Goal: Book appointment/travel/reservation

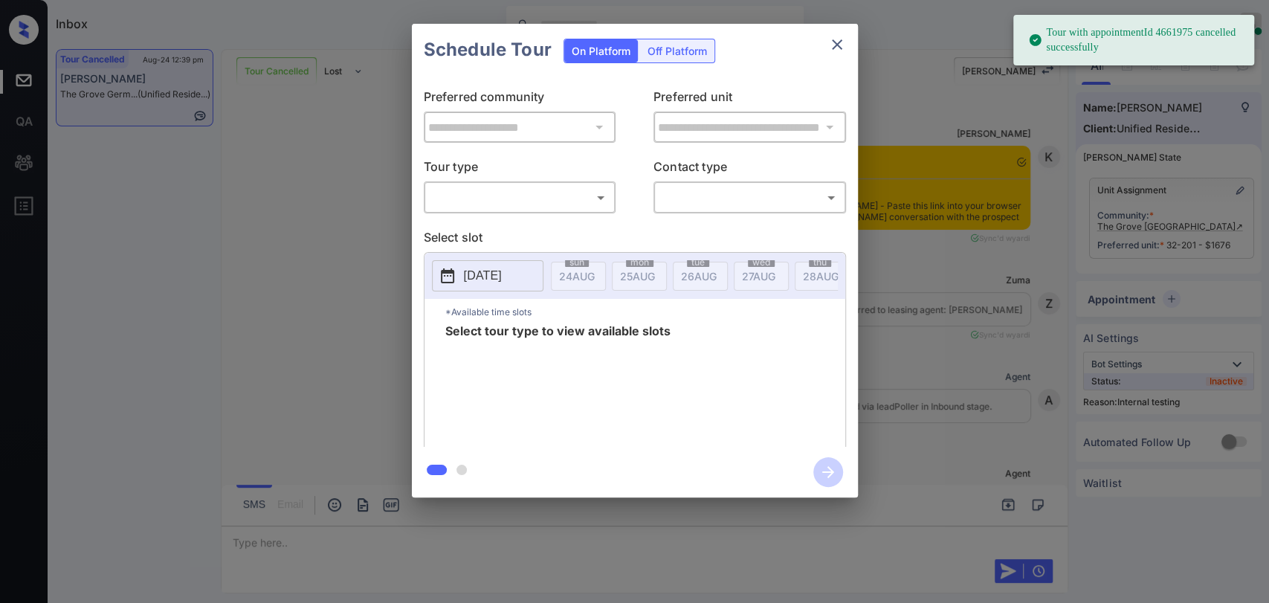
scroll to position [9338, 0]
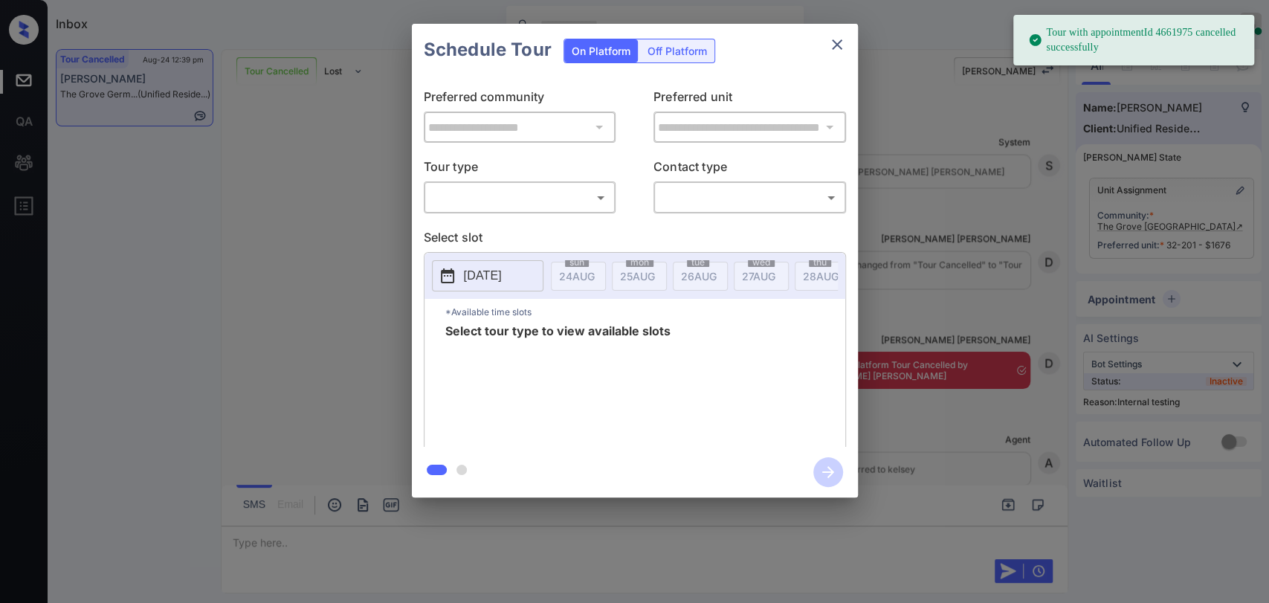
click at [558, 196] on body "Tour with appointmentId 4661975 cancelled successfully Inbox Danielle Dela Cruz…" at bounding box center [634, 301] width 1269 height 603
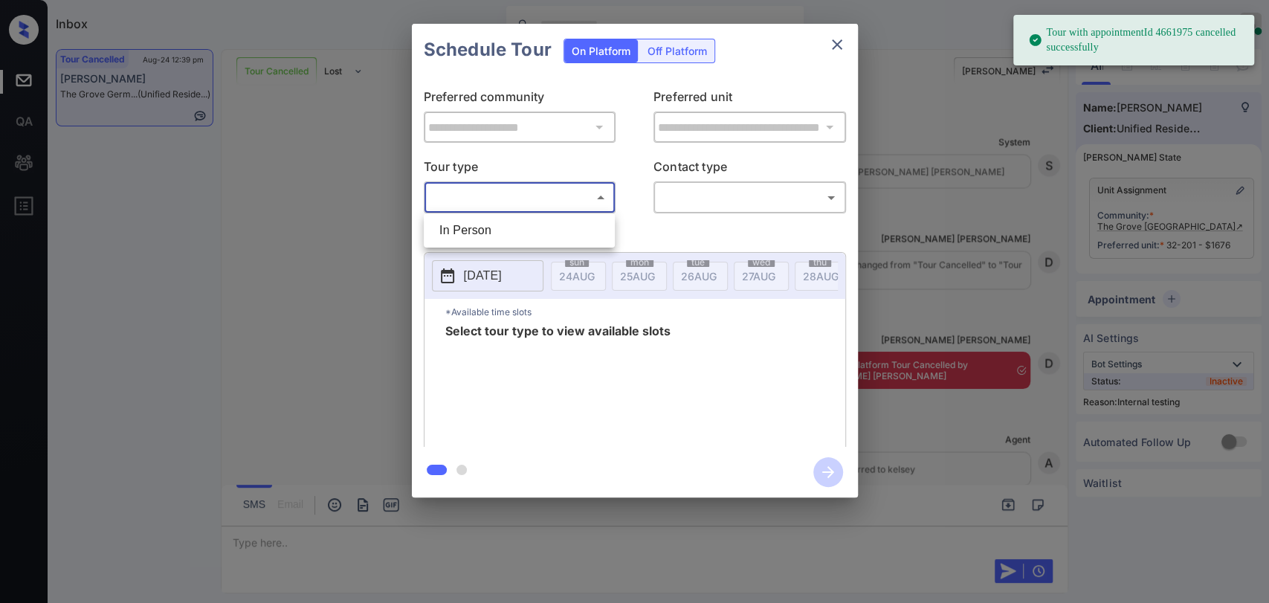
click at [515, 238] on li "In Person" at bounding box center [520, 230] width 184 height 27
type input "********"
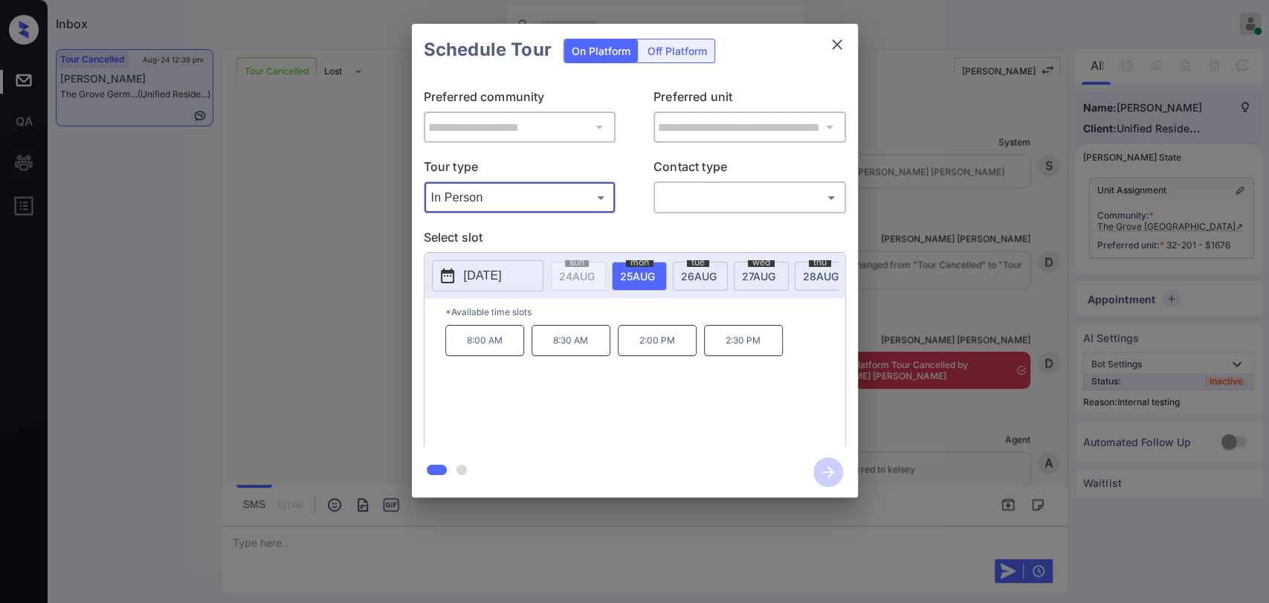
click at [284, 222] on div "**********" at bounding box center [634, 260] width 1269 height 521
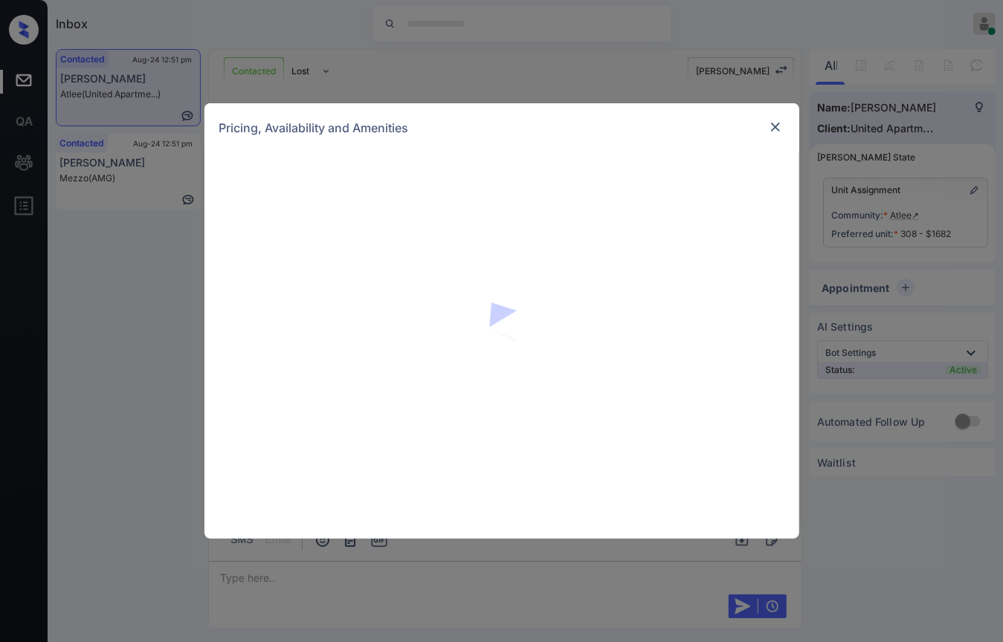
scroll to position [2377, 0]
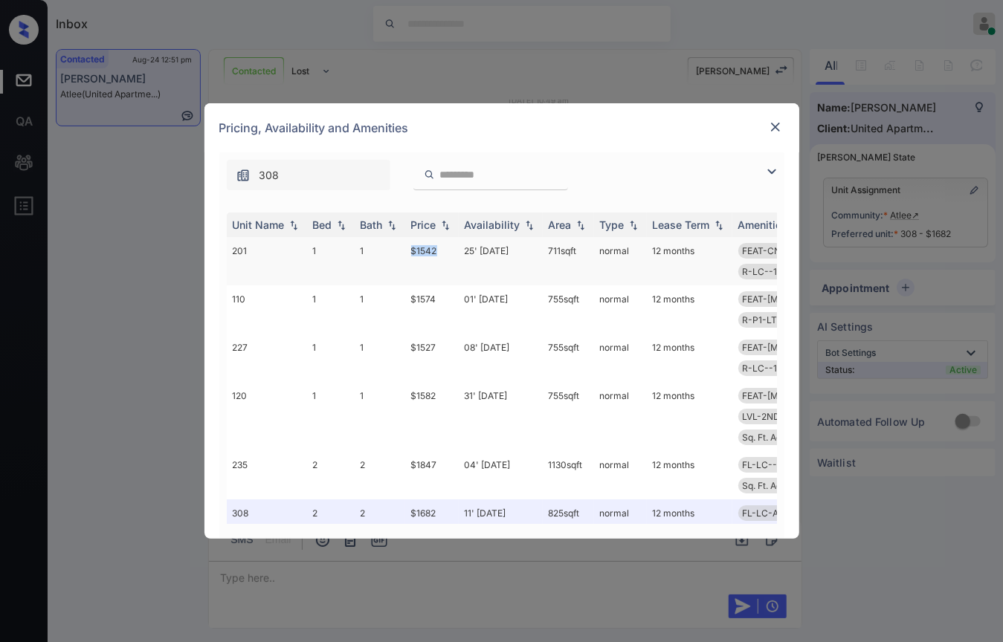
drag, startPoint x: 404, startPoint y: 248, endPoint x: 450, endPoint y: 251, distance: 45.5
click at [450, 251] on tr "201 1 1 $1542 25' Jul 25 711 sqft normal 12 months FEAT-CNTR-UP FL-LC-ALL-1B LV…" at bounding box center [615, 261] width 777 height 48
copy tr "$1542"
click at [774, 123] on img at bounding box center [775, 127] width 15 height 15
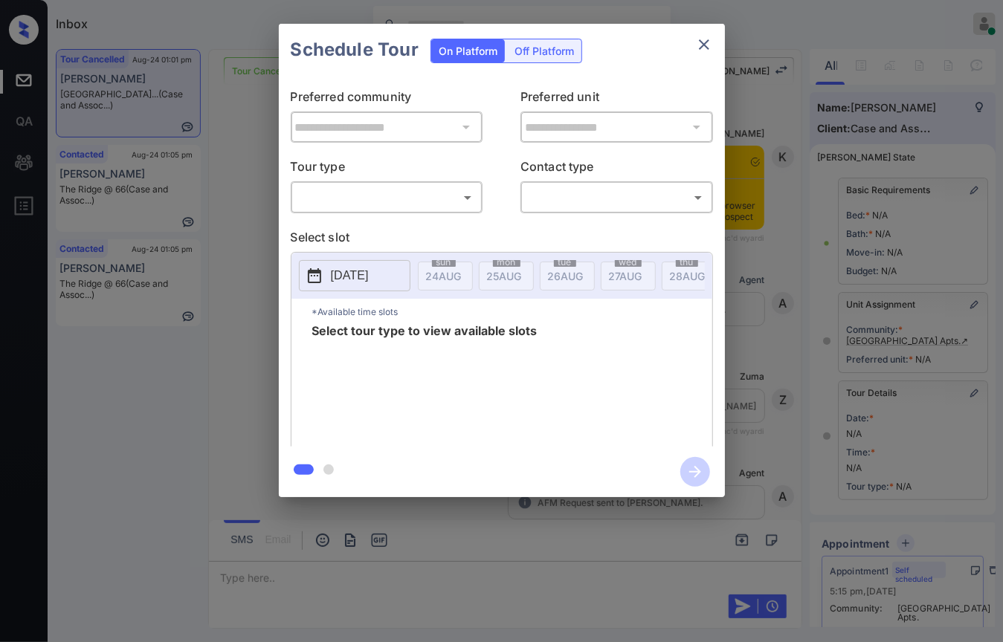
scroll to position [136, 0]
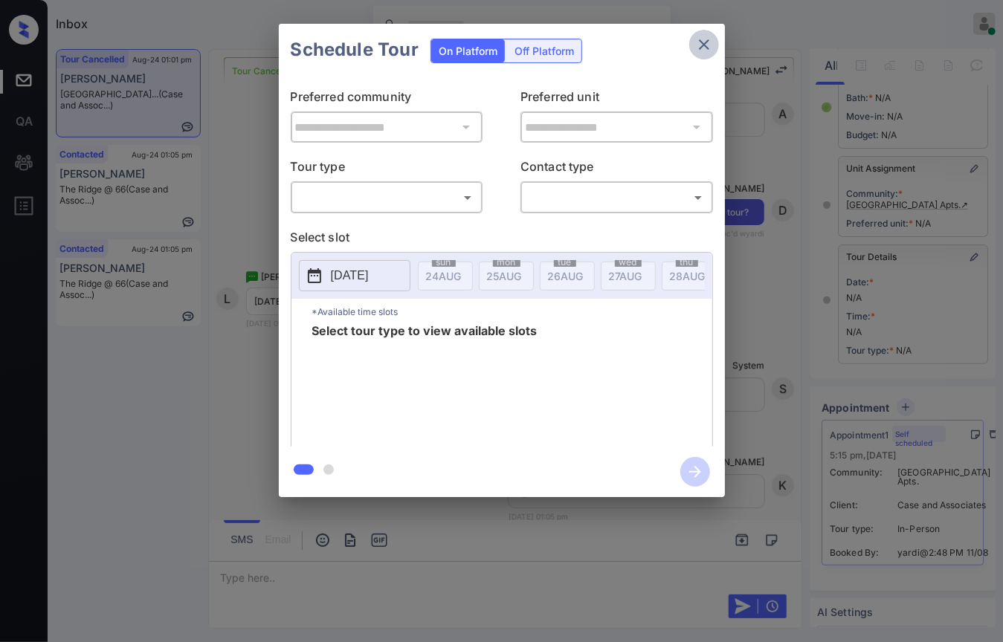
click at [704, 45] on icon "close" at bounding box center [704, 44] width 10 height 10
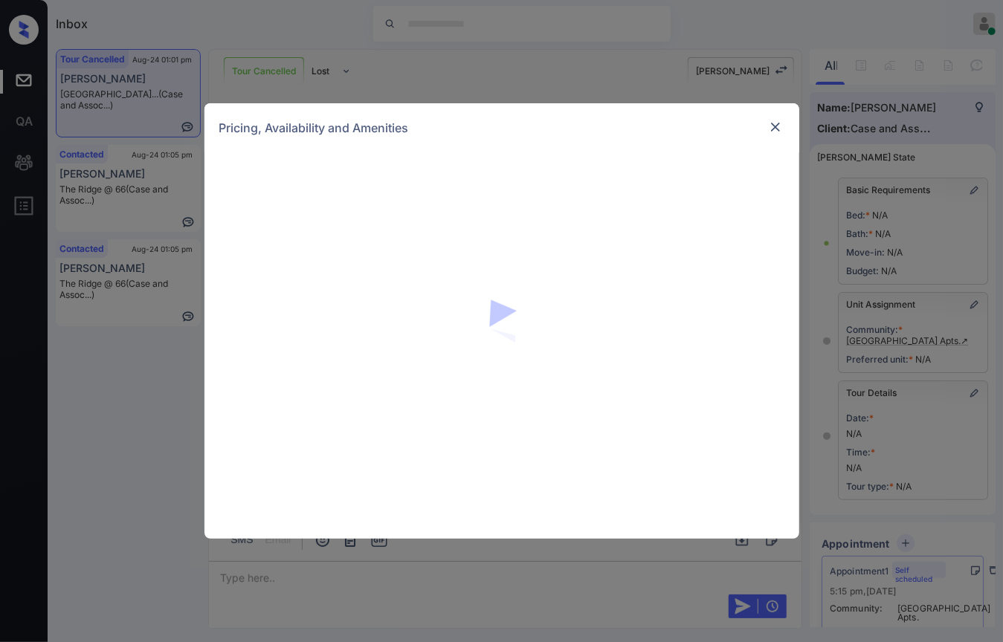
scroll to position [20106, 0]
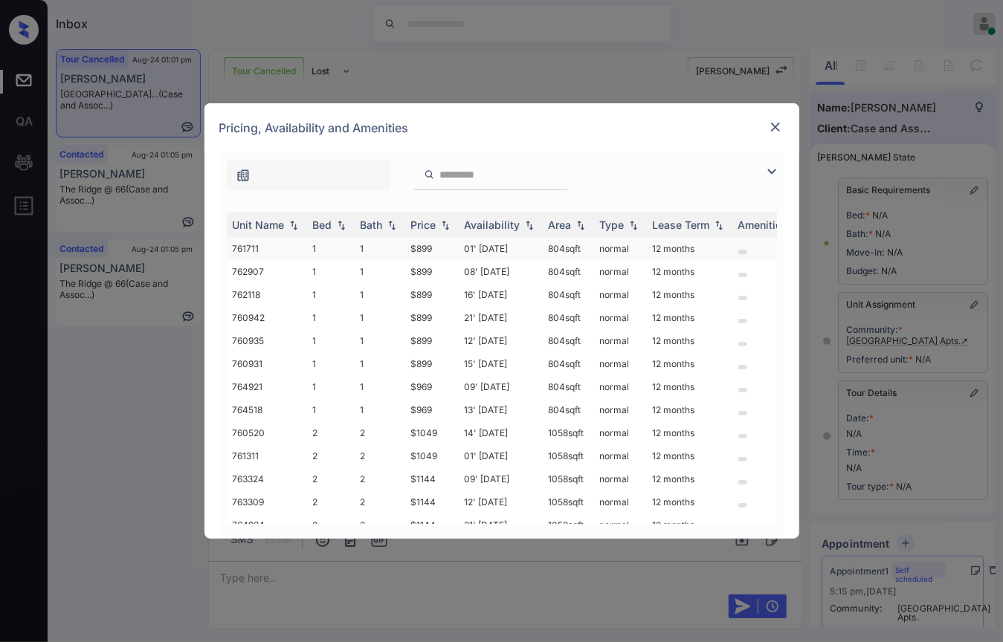
click at [315, 246] on td "1" at bounding box center [331, 248] width 48 height 23
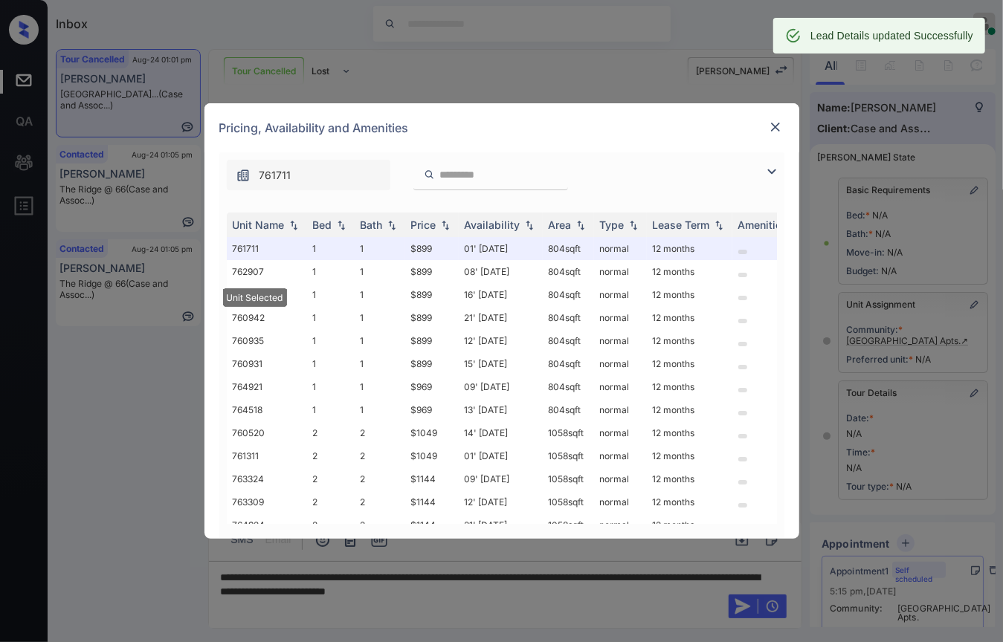
click at [784, 127] on div "Pricing, Availability and Amenities" at bounding box center [501, 127] width 595 height 49
click at [774, 126] on img at bounding box center [775, 127] width 15 height 15
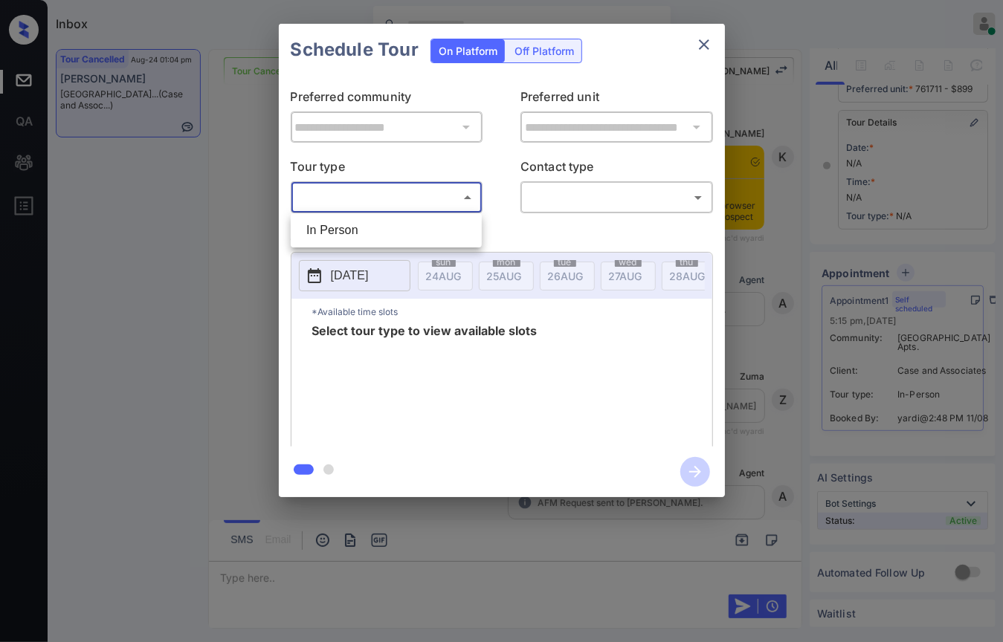
scroll to position [20615, 0]
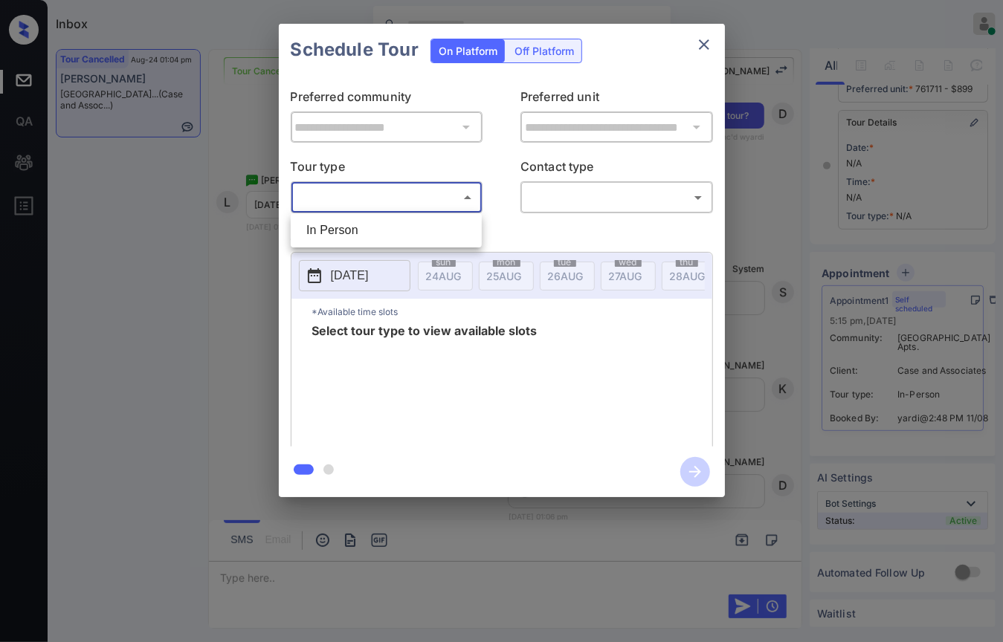
click at [364, 236] on li "In Person" at bounding box center [386, 230] width 184 height 27
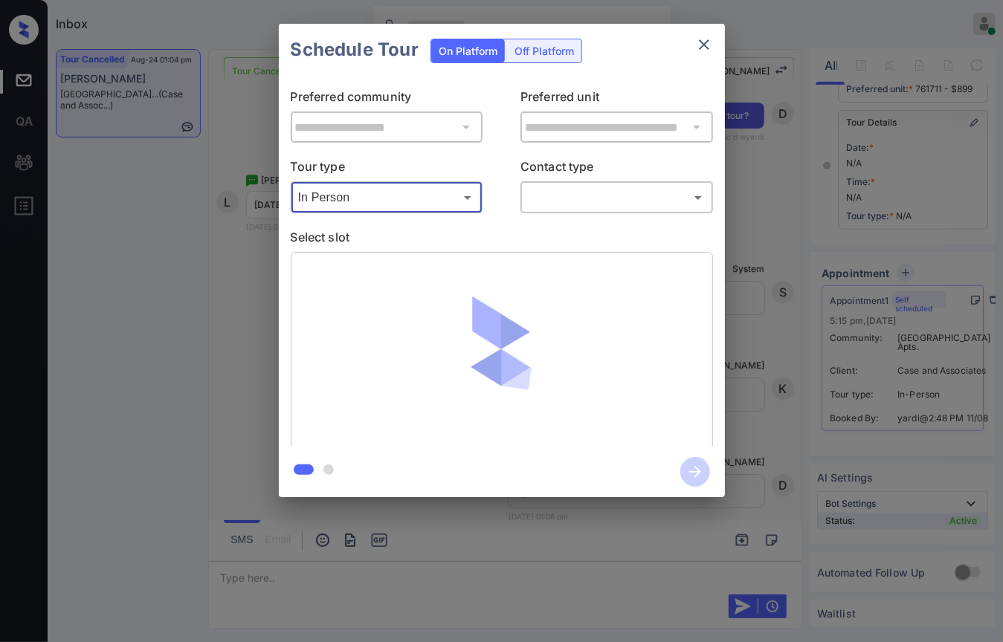
type input "********"
click at [552, 203] on body "Inbox Danielle Dela Cruz Online Set yourself offline Set yourself on break Prof…" at bounding box center [501, 321] width 1003 height 642
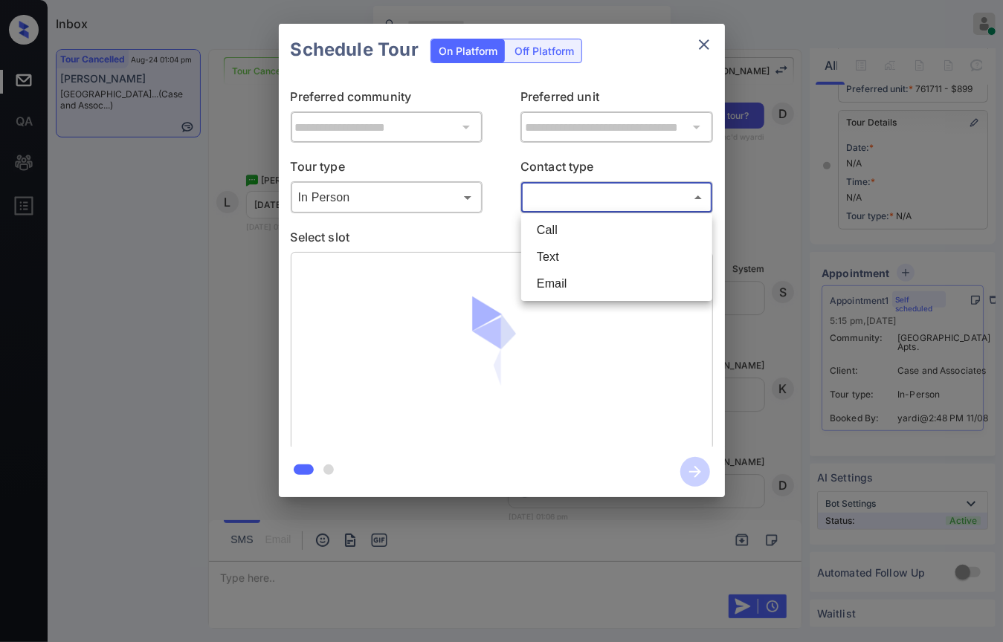
click at [557, 251] on li "Text" at bounding box center [617, 257] width 184 height 27
type input "****"
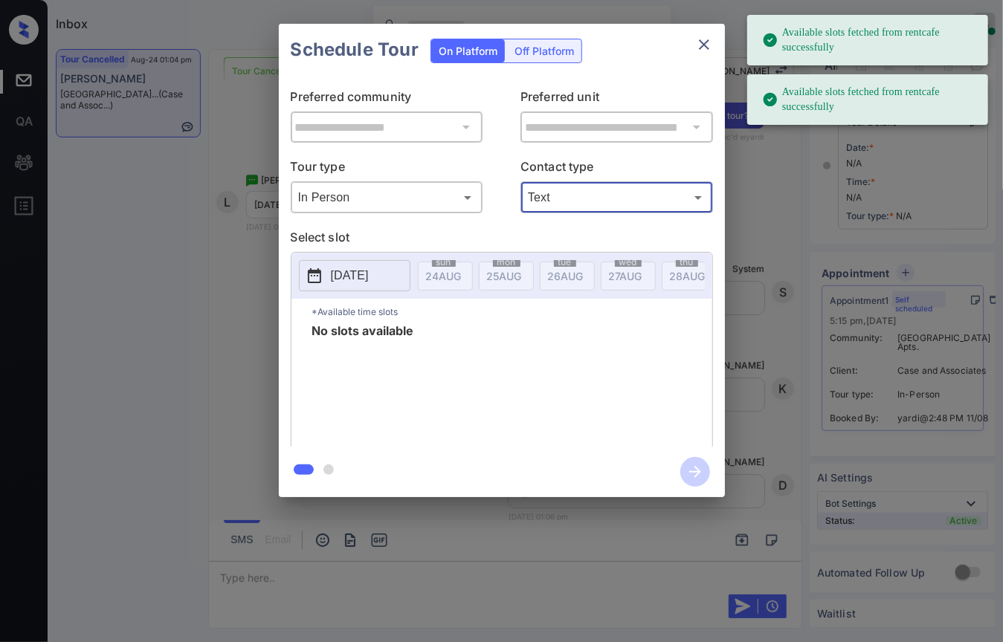
click at [355, 274] on p "[DATE]" at bounding box center [350, 276] width 38 height 18
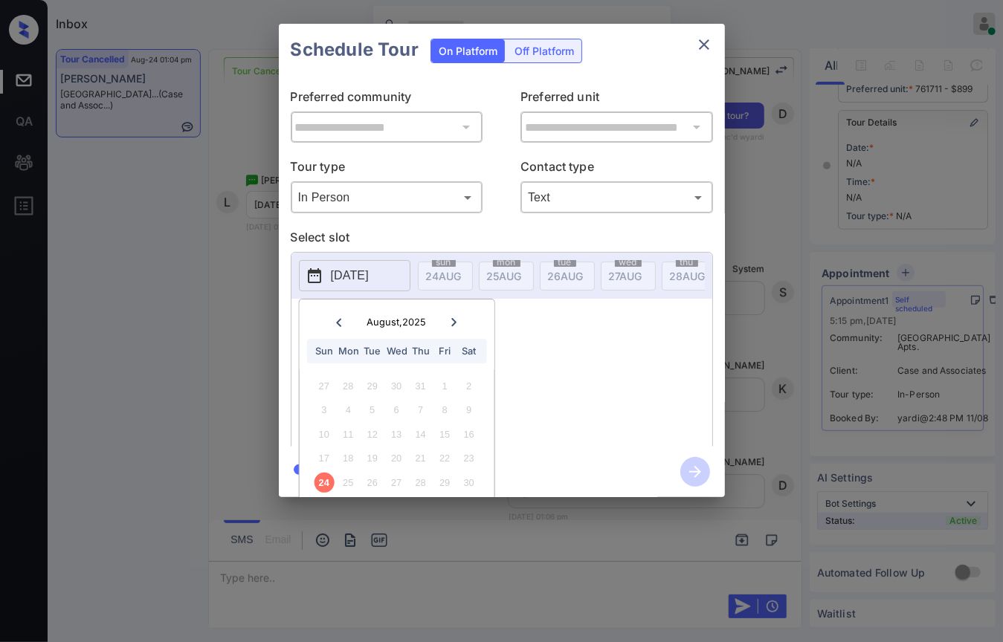
click at [607, 337] on div "No slots available" at bounding box center [512, 384] width 400 height 119
click at [700, 49] on icon "close" at bounding box center [704, 44] width 10 height 10
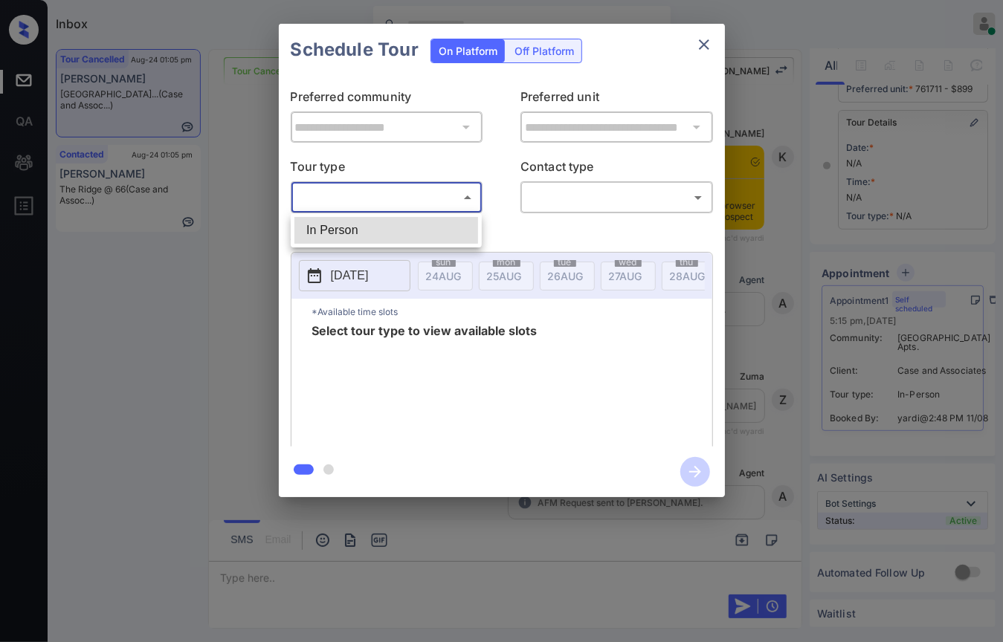
scroll to position [20615, 0]
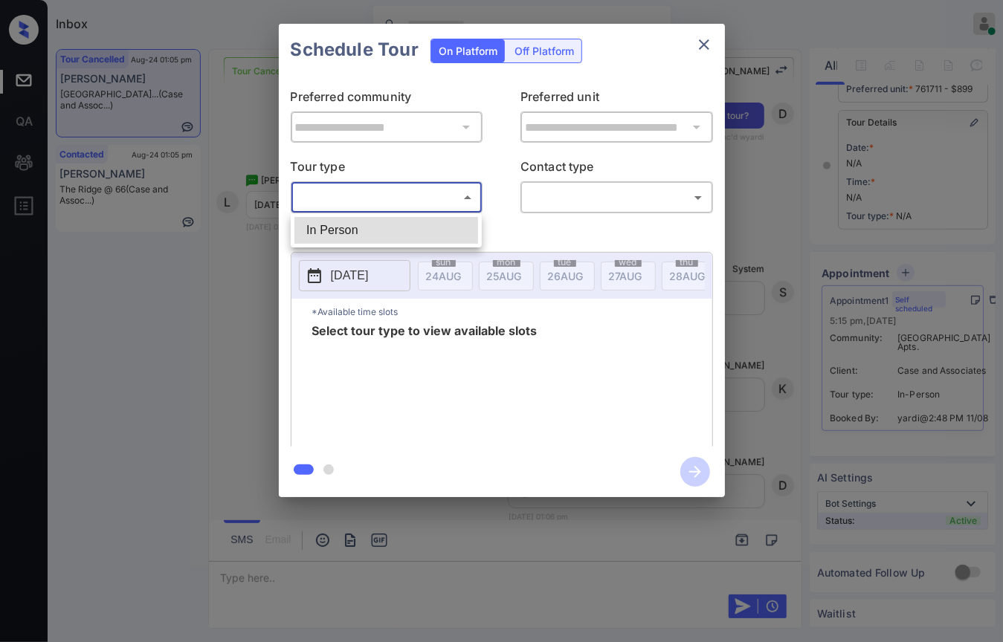
click at [416, 190] on body "Inbox [PERSON_NAME] [PERSON_NAME] Online Set yourself offline Set yourself on b…" at bounding box center [501, 321] width 1003 height 642
click at [352, 228] on li "In Person" at bounding box center [386, 230] width 184 height 27
type input "********"
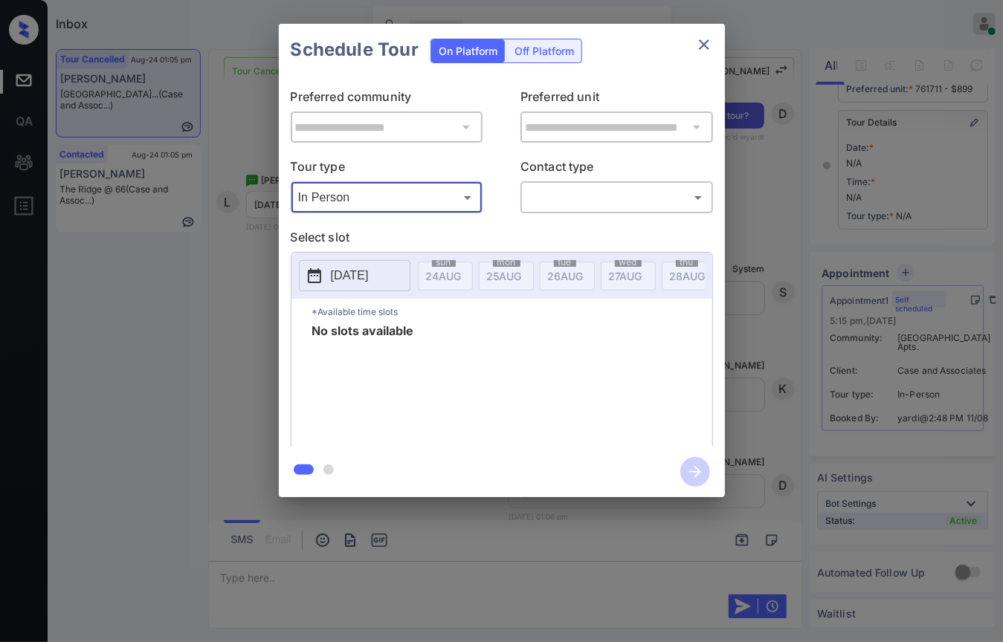
click at [558, 194] on body "Inbox [PERSON_NAME] [PERSON_NAME] Online Set yourself offline Set yourself on b…" at bounding box center [501, 321] width 1003 height 642
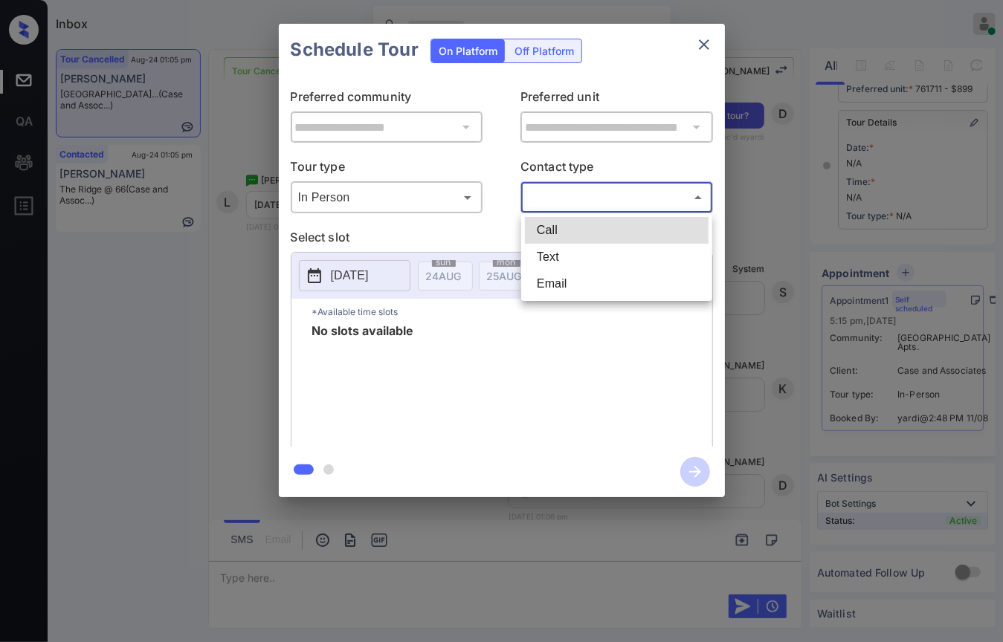
click at [553, 257] on li "Text" at bounding box center [617, 257] width 184 height 27
type input "****"
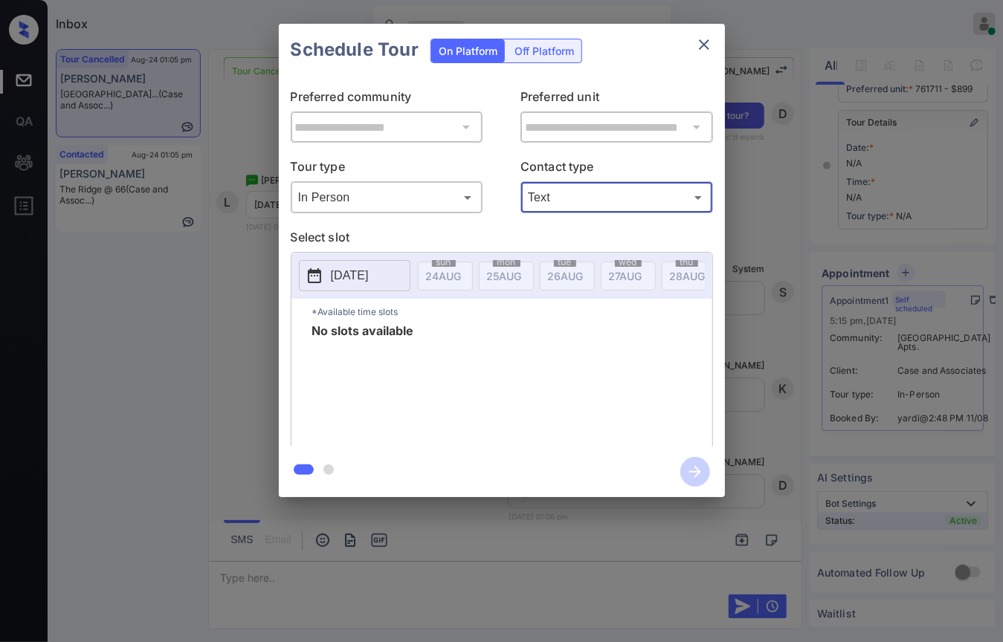
click at [358, 281] on p "[DATE]" at bounding box center [350, 276] width 38 height 18
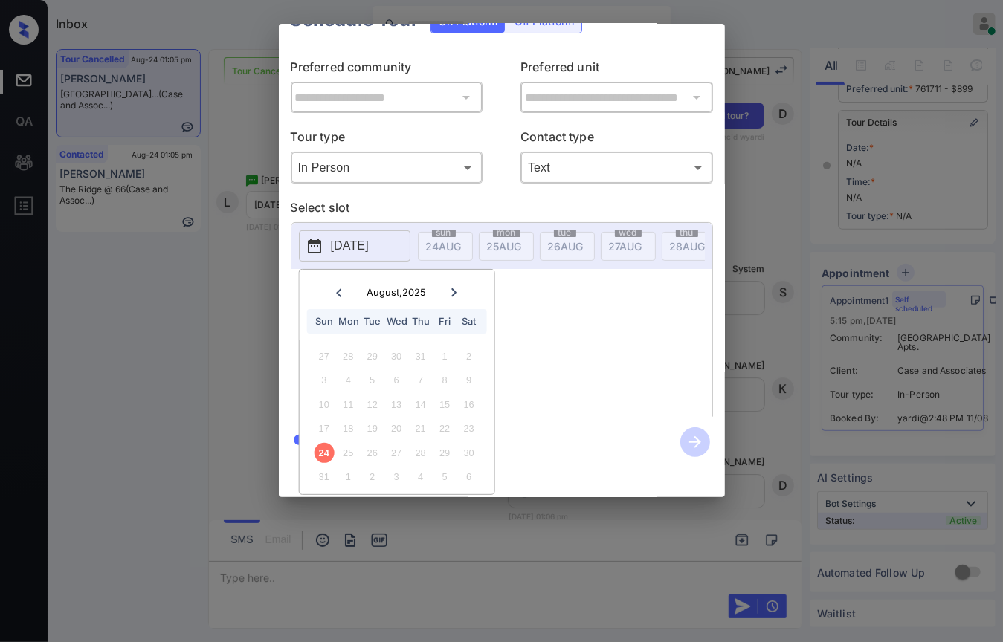
scroll to position [42, 0]
click at [454, 288] on icon at bounding box center [453, 292] width 5 height 8
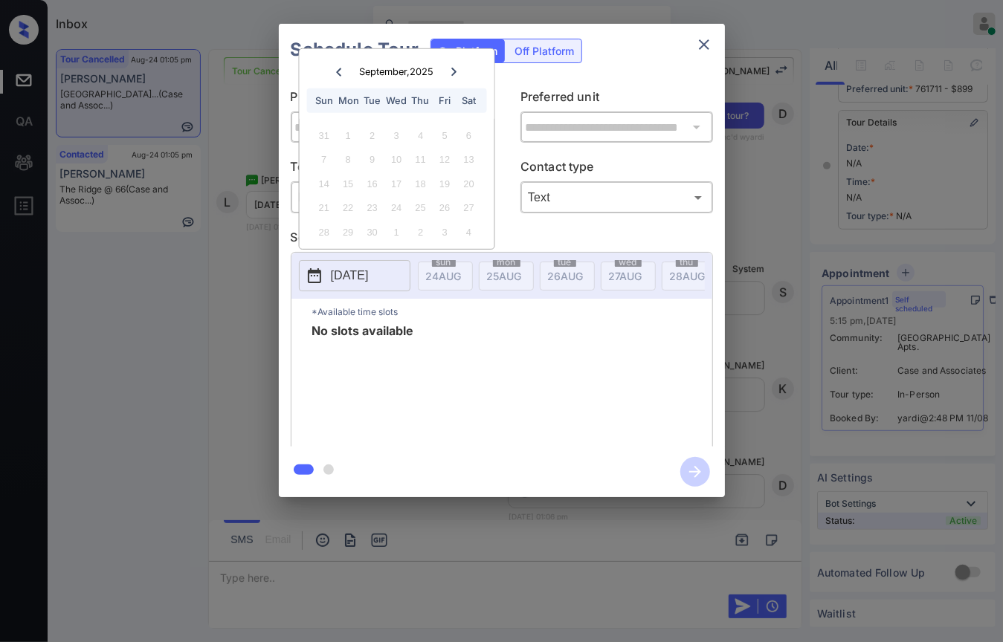
scroll to position [0, 0]
click at [369, 275] on p "2025-08-24" at bounding box center [350, 276] width 38 height 18
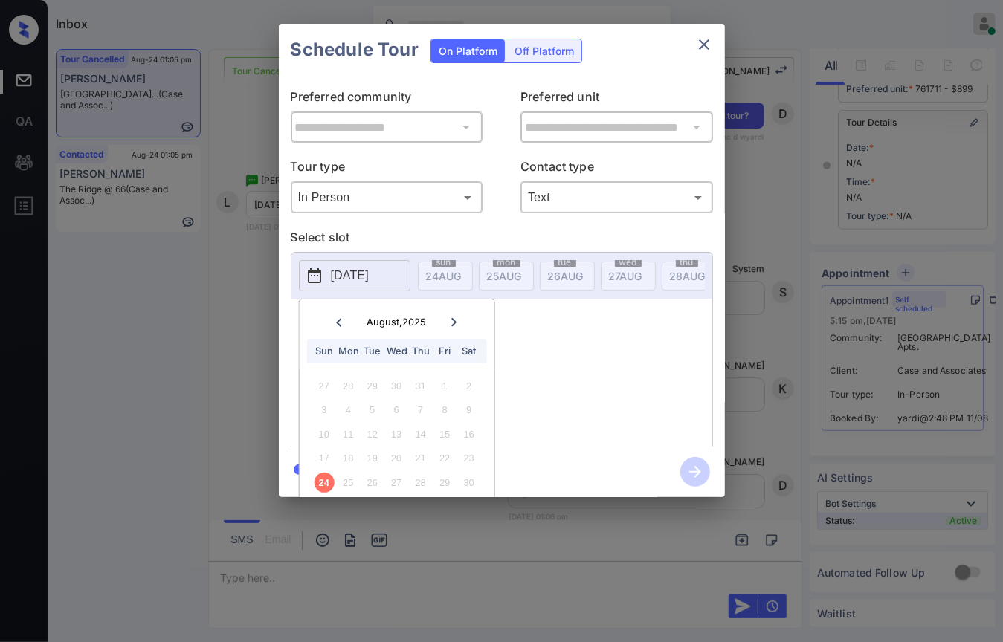
click at [451, 325] on icon at bounding box center [454, 322] width 9 height 9
click at [337, 320] on icon at bounding box center [339, 322] width 9 height 9
click at [692, 43] on button "close" at bounding box center [704, 45] width 30 height 30
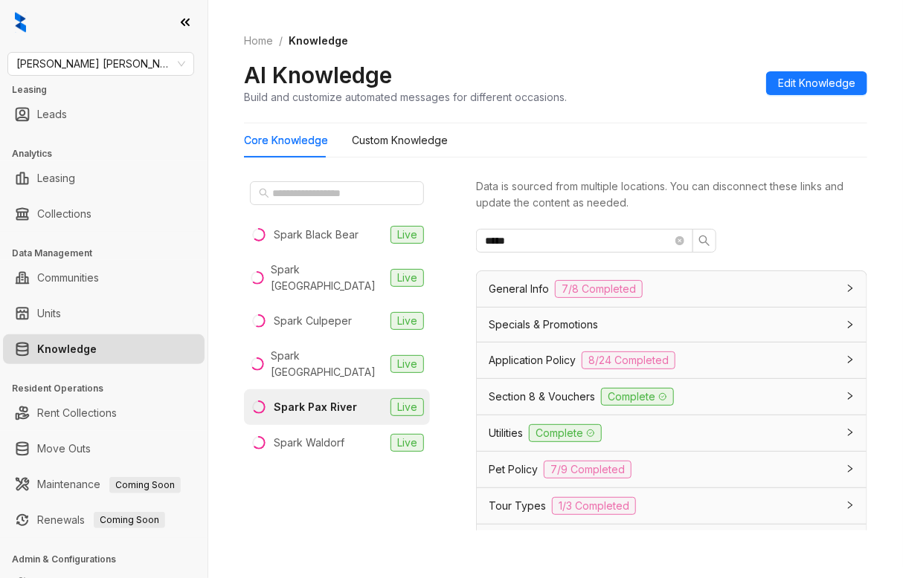
scroll to position [446, 0]
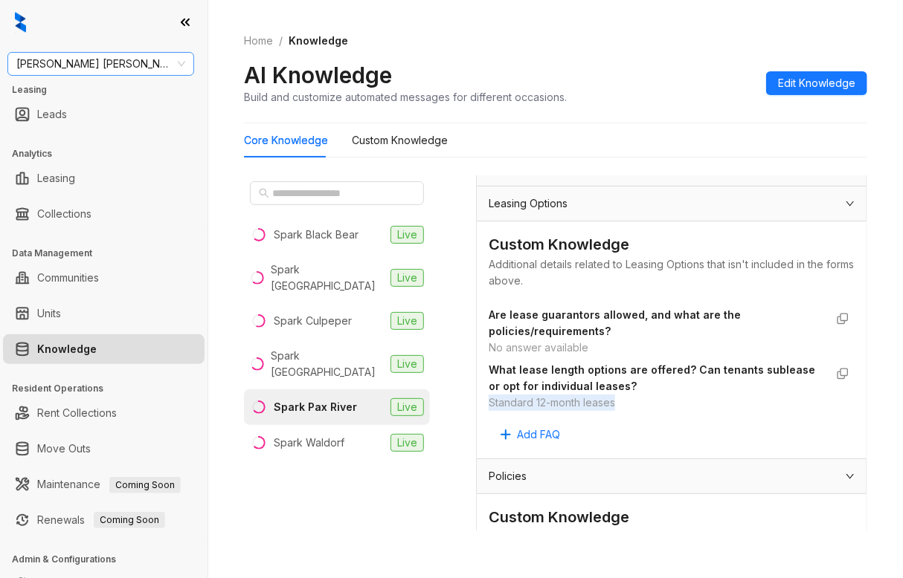
click at [99, 68] on span "[PERSON_NAME] [PERSON_NAME]" at bounding box center [100, 64] width 169 height 22
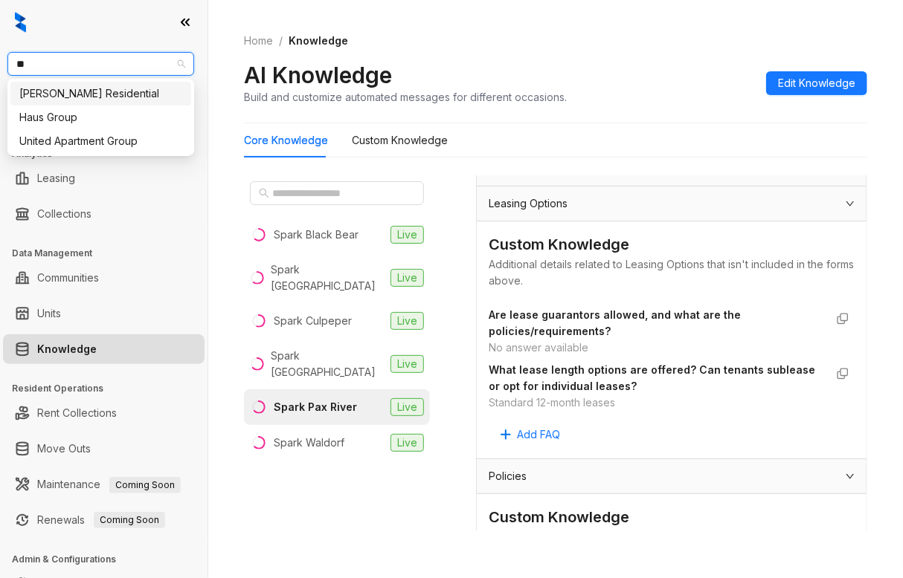
type input "**"
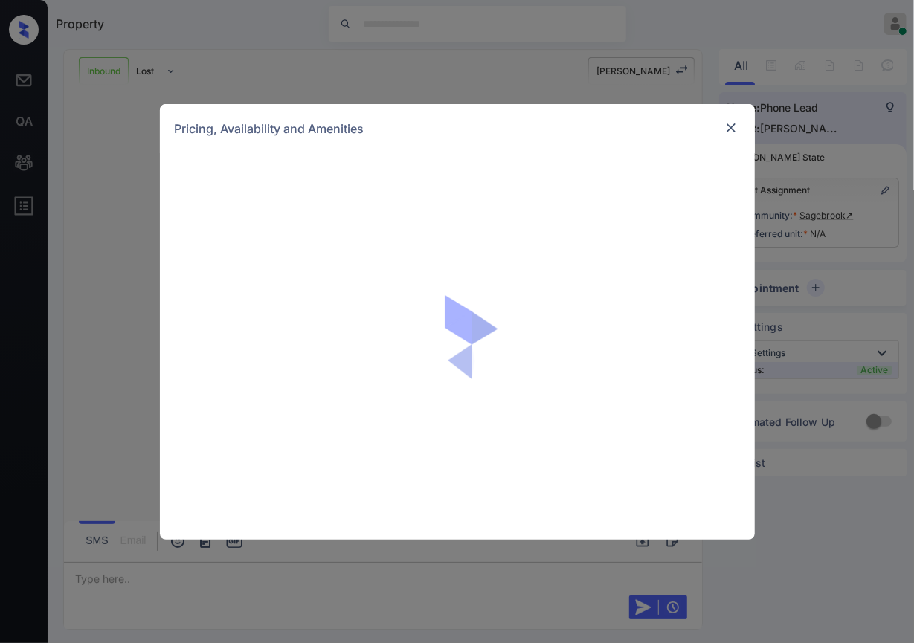
scroll to position [214, 0]
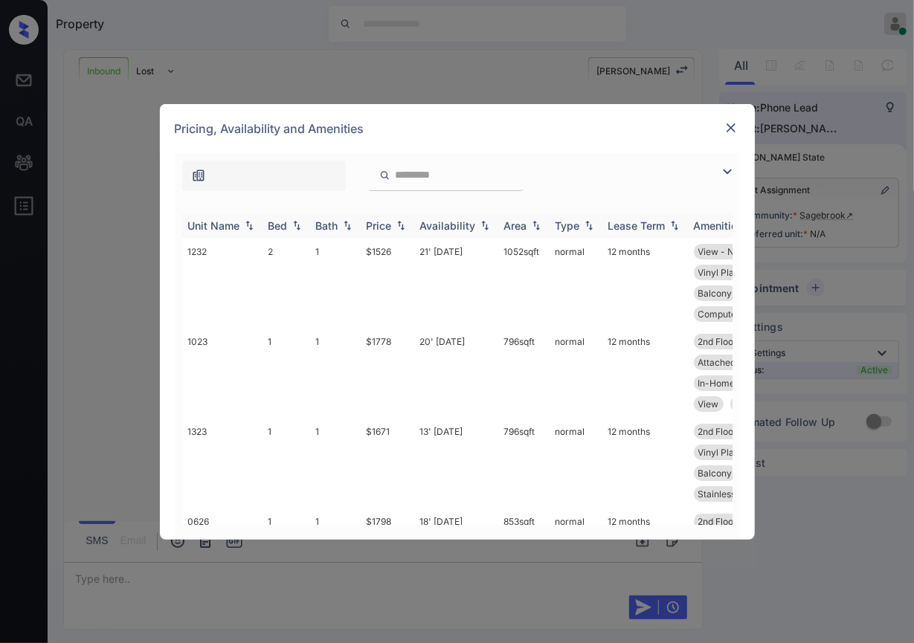
click at [299, 221] on img at bounding box center [296, 225] width 15 height 10
click at [279, 221] on div "Bed" at bounding box center [277, 225] width 19 height 13
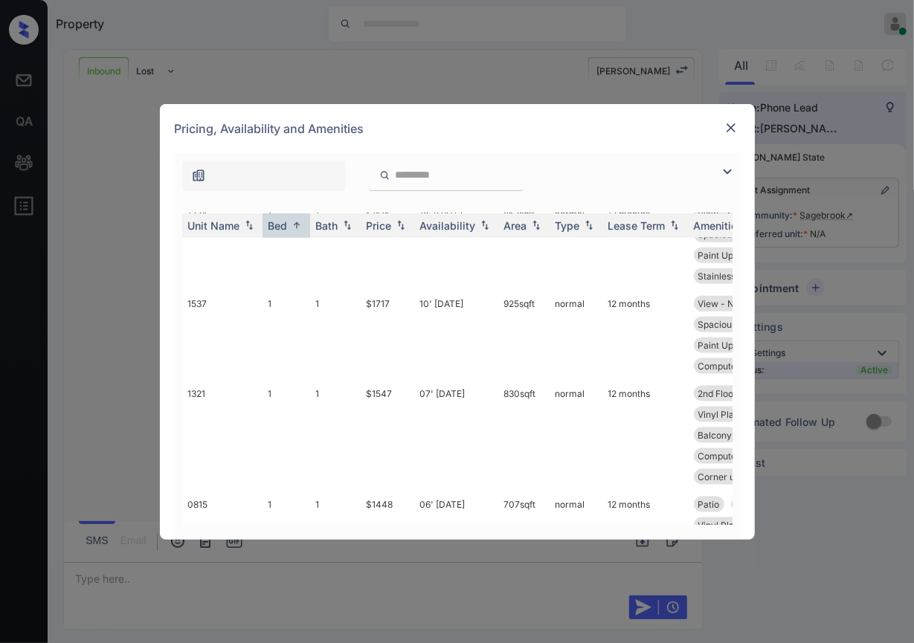
scroll to position [991, 0]
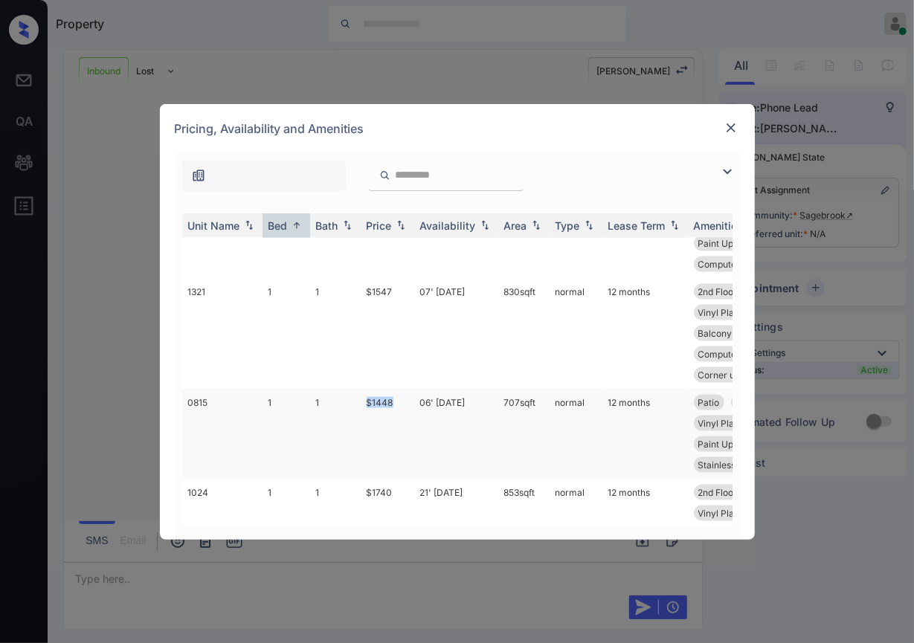
drag, startPoint x: 390, startPoint y: 395, endPoint x: 410, endPoint y: 395, distance: 20.8
click at [410, 395] on td "$1448" at bounding box center [388, 434] width 54 height 90
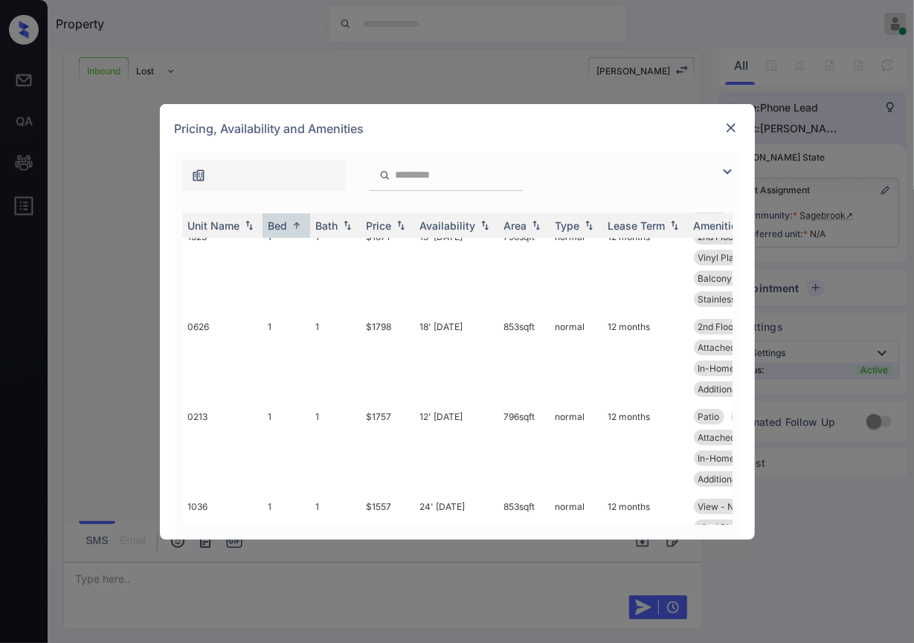
scroll to position [0, 0]
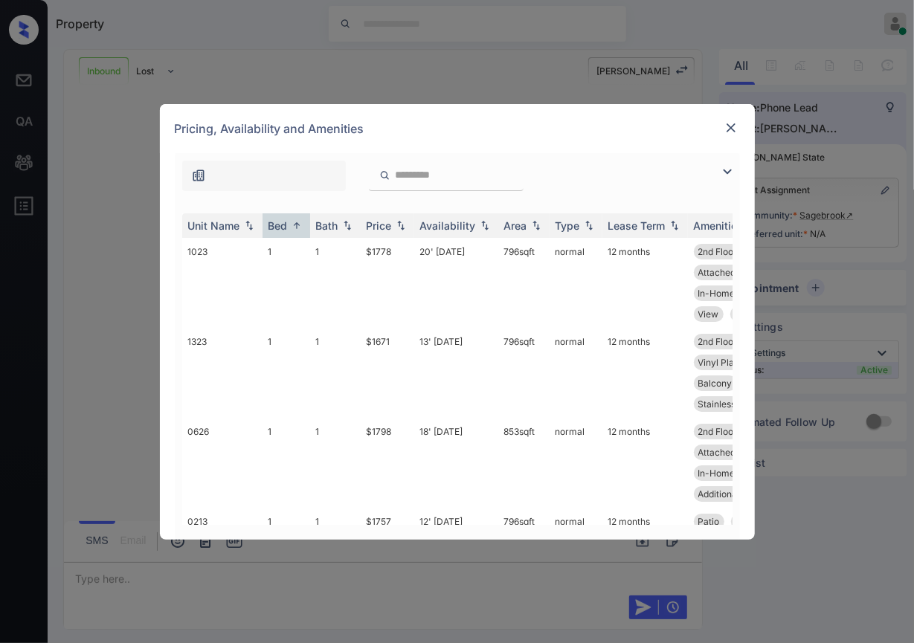
click at [733, 127] on img at bounding box center [730, 127] width 15 height 15
